Goal: Transaction & Acquisition: Subscribe to service/newsletter

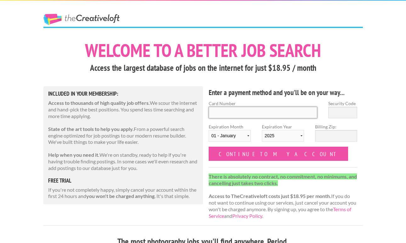
click at [217, 115] on input "Card Number" at bounding box center [263, 113] width 109 height 12
type input "7"
type input "4792 0807 3157 0541"
click at [340, 114] on input "Security Code" at bounding box center [342, 113] width 29 height 12
type input "056"
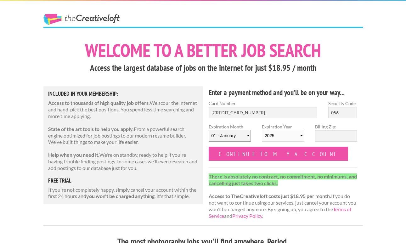
click at [243, 133] on select "01 - January 02 - February 03 - March 04 - April 05 - May 06 - June 07 - July 0…" at bounding box center [230, 136] width 42 height 12
select select "06"
click at [209, 130] on select "01 - January 02 - February 03 - March 04 - April 05 - May 06 - June 07 - July 0…" at bounding box center [230, 136] width 42 height 12
click at [292, 133] on select "2025 2026 2027 2028 2029 2030 2031 2032 2033 2034" at bounding box center [283, 136] width 42 height 12
select select "2026"
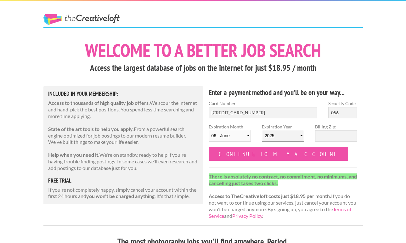
click at [262, 130] on select "2025 2026 2027 2028 2029 2030 2031 2032 2033 2034" at bounding box center [283, 136] width 42 height 12
click at [326, 136] on input "Billing Zip:" at bounding box center [336, 136] width 42 height 12
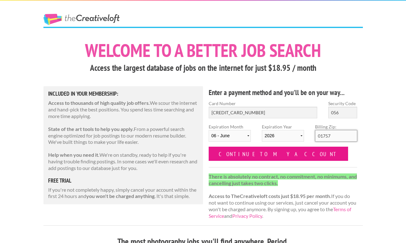
type input "01757"
click at [251, 152] on input "Continue to my account" at bounding box center [279, 154] width 140 height 14
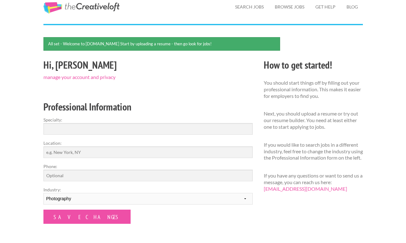
scroll to position [25, 0]
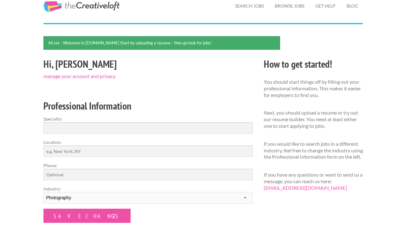
click at [155, 134] on form "Specialty: Location: Phone: Industry: --------- Fashion Interior Design Photogr…" at bounding box center [147, 168] width 209 height 107
click at [155, 130] on input "Specialty:" at bounding box center [147, 128] width 209 height 12
type input "Photography"
click at [133, 154] on input "Location:" at bounding box center [147, 151] width 209 height 12
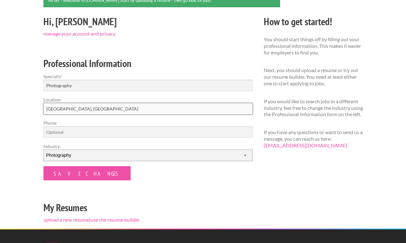
scroll to position [68, 0]
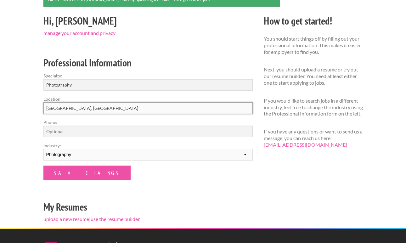
type input "[GEOGRAPHIC_DATA], [GEOGRAPHIC_DATA]"
click at [46, 84] on input "Photography" at bounding box center [147, 85] width 209 height 12
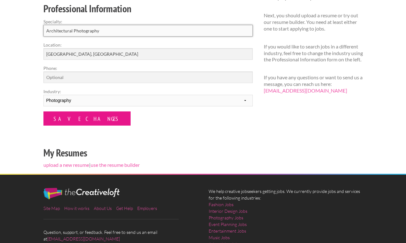
scroll to position [125, 0]
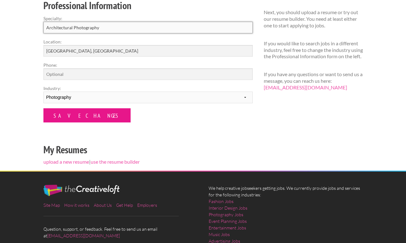
type input "Architectural Photography"
click at [73, 112] on input "Save Changes" at bounding box center [86, 115] width 87 height 14
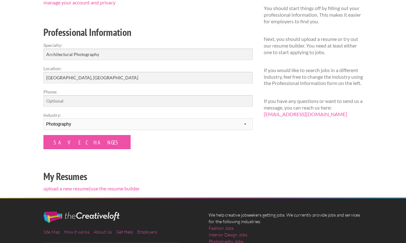
scroll to position [83, 0]
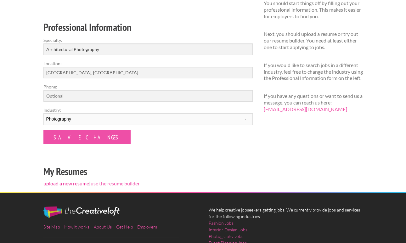
click at [70, 183] on link "upload a new resume" at bounding box center [66, 183] width 46 height 6
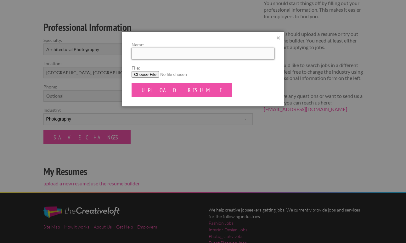
click at [145, 55] on input "Name:" at bounding box center [203, 54] width 143 height 12
type input "[PERSON_NAME]"
click at [152, 77] on input "File:" at bounding box center [203, 74] width 143 height 7
type input "C:\fakepath\[PERSON_NAME] Resume.pdf"
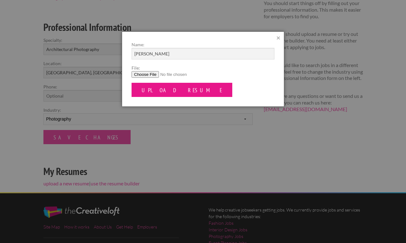
click at [161, 89] on input "Upload Resume" at bounding box center [182, 90] width 101 height 14
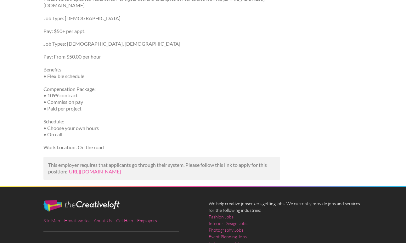
scroll to position [409, 0]
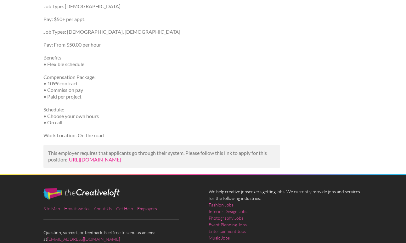
click at [121, 162] on link "[URL][DOMAIN_NAME]" at bounding box center [94, 159] width 54 height 6
